Goal: Find specific page/section: Find specific page/section

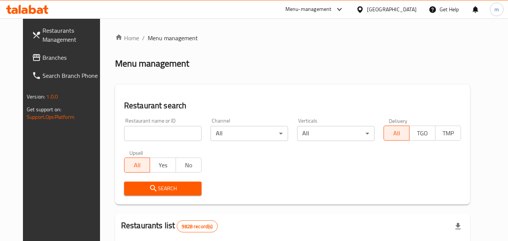
click at [42, 56] on span "Branches" at bounding box center [71, 57] width 59 height 9
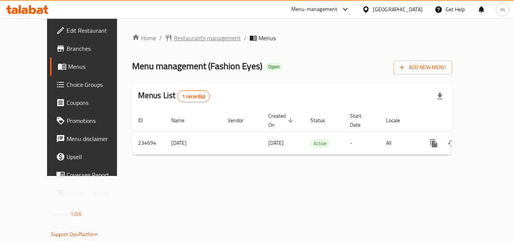
click at [194, 36] on span "Restaurants management" at bounding box center [207, 37] width 67 height 9
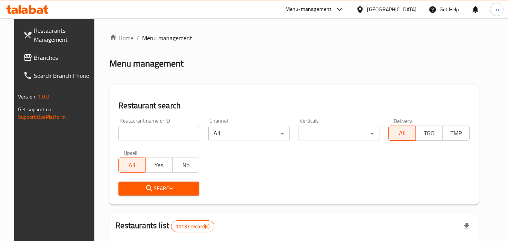
click at [157, 132] on input "search" at bounding box center [158, 133] width 81 height 15
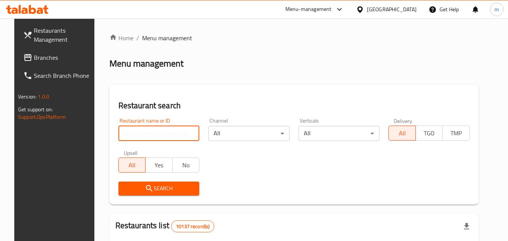
paste input "626442"
type input "626442"
click button "Search" at bounding box center [158, 189] width 81 height 14
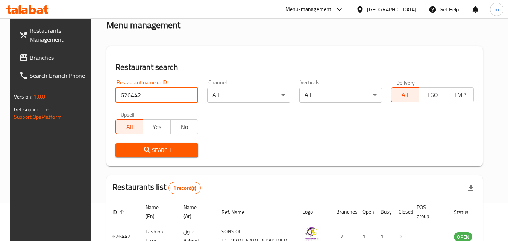
scroll to position [94, 0]
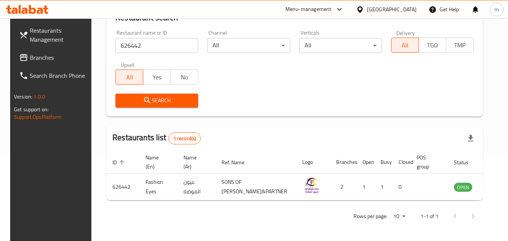
click at [364, 10] on icon at bounding box center [360, 10] width 8 height 8
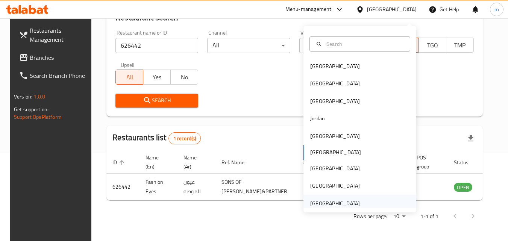
click at [319, 199] on div "[GEOGRAPHIC_DATA]" at bounding box center [335, 203] width 50 height 8
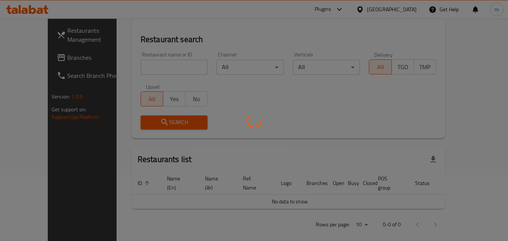
scroll to position [94, 0]
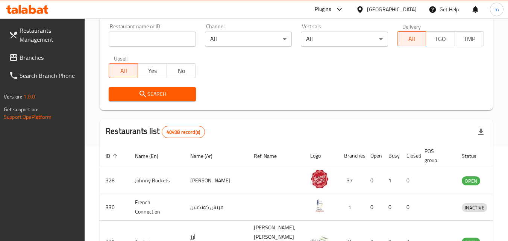
click at [32, 56] on span "Branches" at bounding box center [49, 57] width 59 height 9
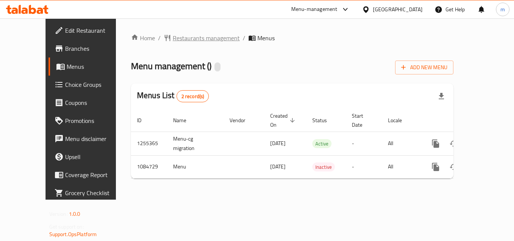
click at [176, 37] on span "Restaurants management" at bounding box center [206, 37] width 67 height 9
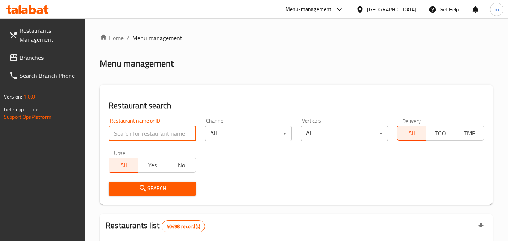
click at [159, 132] on input "search" at bounding box center [152, 133] width 87 height 15
paste input "664570"
type input "664570"
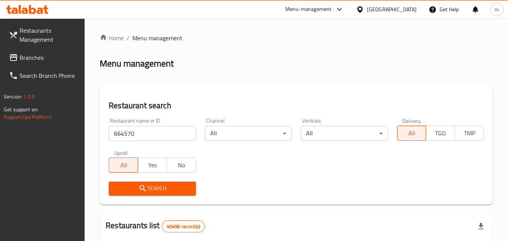
click at [167, 184] on span "Search" at bounding box center [152, 188] width 75 height 9
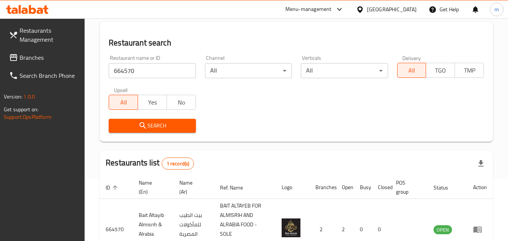
scroll to position [113, 0]
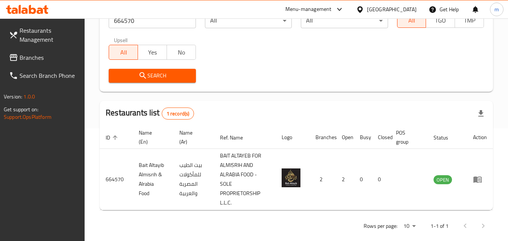
click at [19, 54] on span at bounding box center [14, 57] width 11 height 9
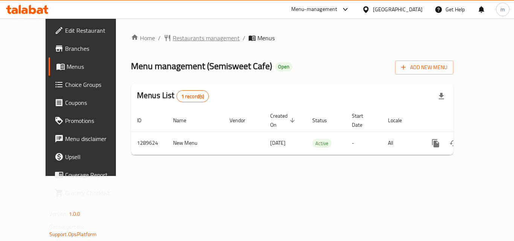
click at [173, 39] on span "Restaurants management" at bounding box center [206, 37] width 67 height 9
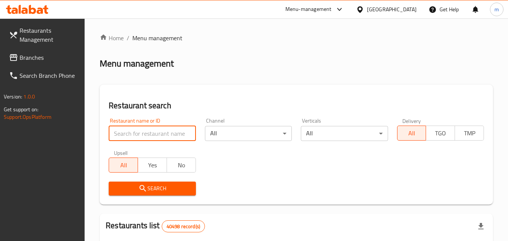
click at [150, 133] on input "search" at bounding box center [152, 133] width 87 height 15
paste input "697771"
type input "697771"
click button "Search" at bounding box center [152, 189] width 87 height 14
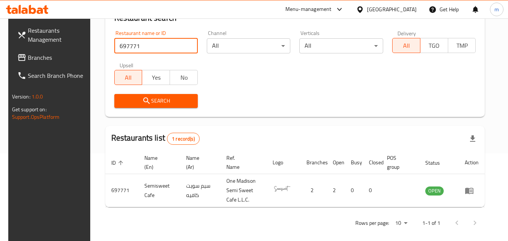
scroll to position [94, 0]
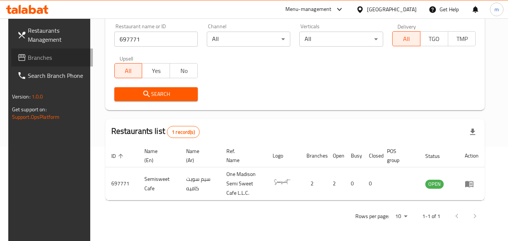
click at [42, 55] on span "Branches" at bounding box center [57, 57] width 59 height 9
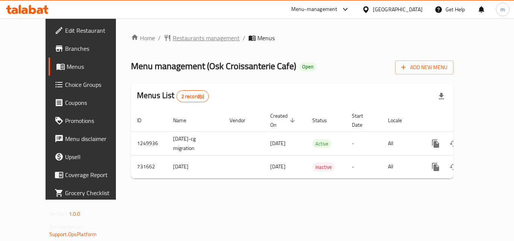
click at [180, 40] on span "Restaurants management" at bounding box center [206, 37] width 67 height 9
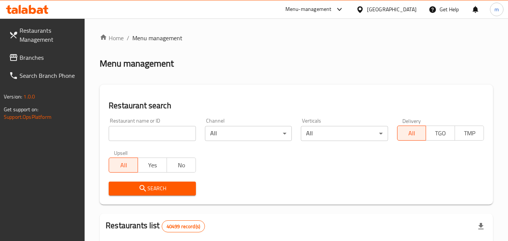
click at [148, 128] on input "search" at bounding box center [152, 133] width 87 height 15
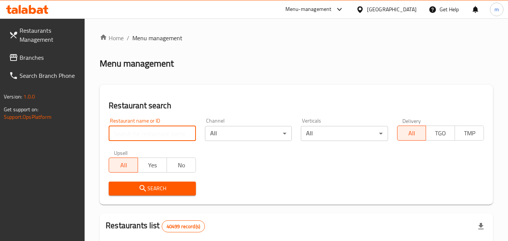
paste input "646845"
type input "646845"
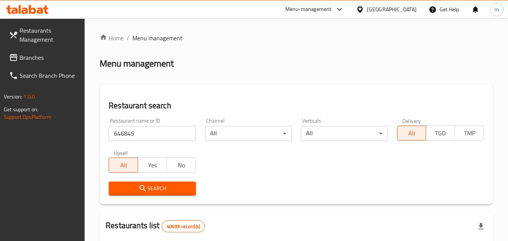
click at [159, 185] on span "Search" at bounding box center [152, 188] width 75 height 9
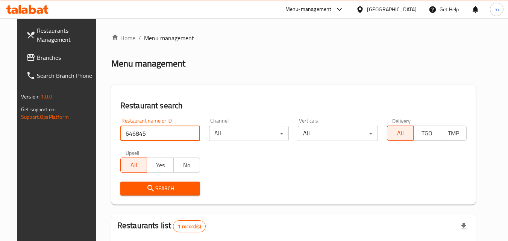
drag, startPoint x: 137, startPoint y: 136, endPoint x: 103, endPoint y: 139, distance: 34.3
click at [111, 139] on div "Restaurant search Restaurant name or ID 646845 Restaurant name or ID Channel Al…" at bounding box center [293, 145] width 364 height 120
click at [48, 59] on span "Branches" at bounding box center [66, 57] width 59 height 9
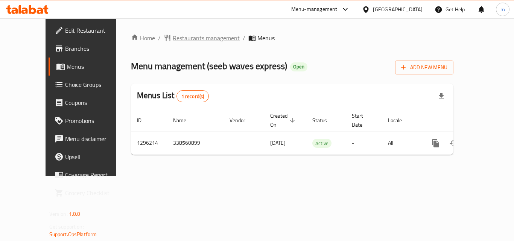
click at [175, 41] on span "Restaurants management" at bounding box center [206, 37] width 67 height 9
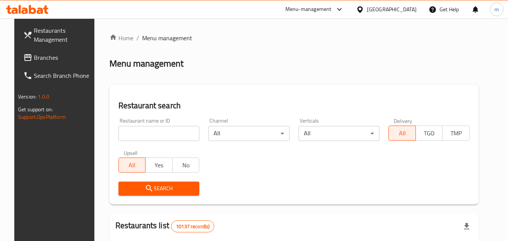
click at [148, 135] on input "search" at bounding box center [158, 133] width 81 height 15
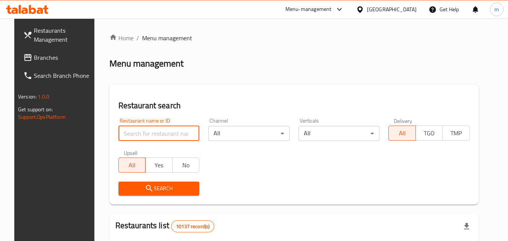
paste input "699940"
type input "699940"
click button "Search" at bounding box center [158, 189] width 81 height 14
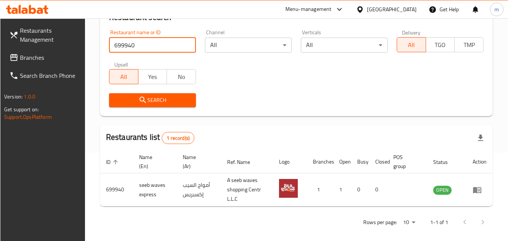
scroll to position [94, 0]
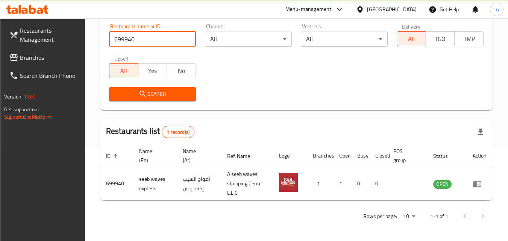
click at [364, 8] on icon at bounding box center [360, 10] width 8 height 8
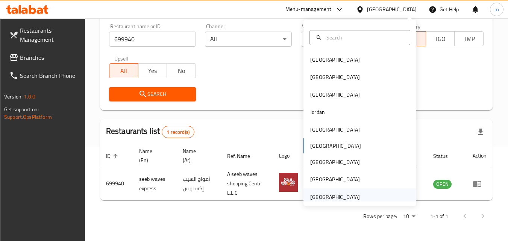
click at [323, 193] on div "[GEOGRAPHIC_DATA]" at bounding box center [335, 197] width 50 height 8
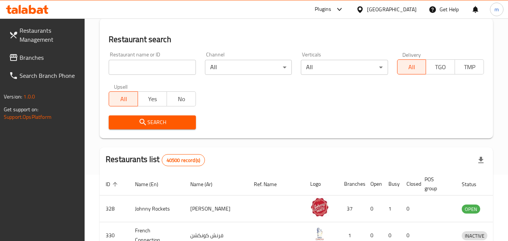
scroll to position [94, 0]
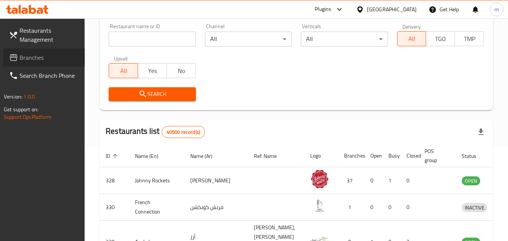
click at [36, 56] on span "Branches" at bounding box center [49, 57] width 59 height 9
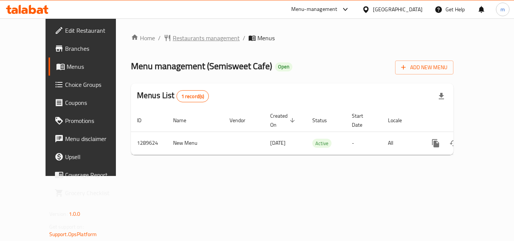
click at [173, 38] on span "Restaurants management" at bounding box center [206, 37] width 67 height 9
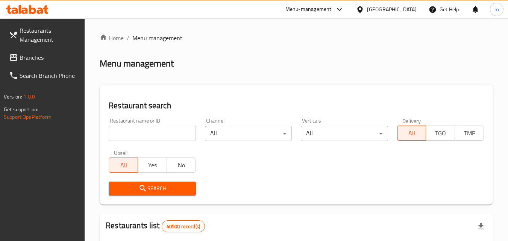
click at [147, 131] on input "search" at bounding box center [152, 133] width 87 height 15
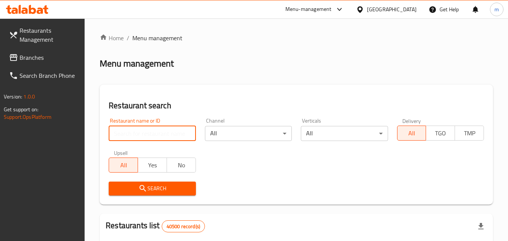
paste input "697771"
type input "697771"
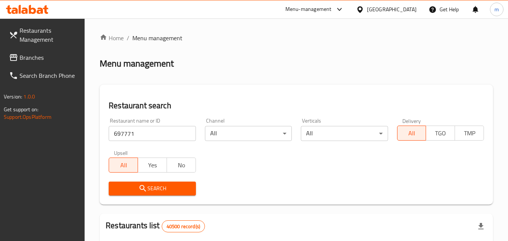
click at [151, 185] on span "Search" at bounding box center [152, 188] width 75 height 9
